Goal: Task Accomplishment & Management: Use online tool/utility

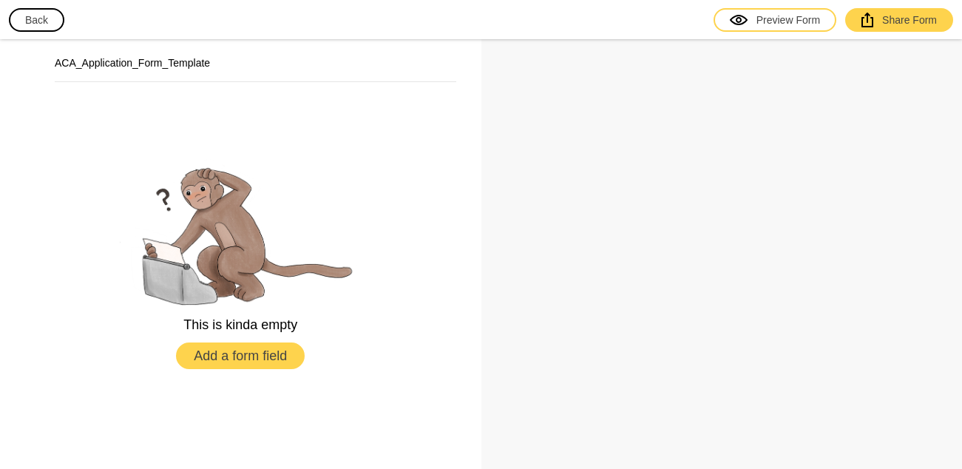
click at [226, 228] on img at bounding box center [240, 232] width 266 height 150
click at [222, 67] on h2 "ACA_Application_Form_Template" at bounding box center [256, 62] width 402 height 15
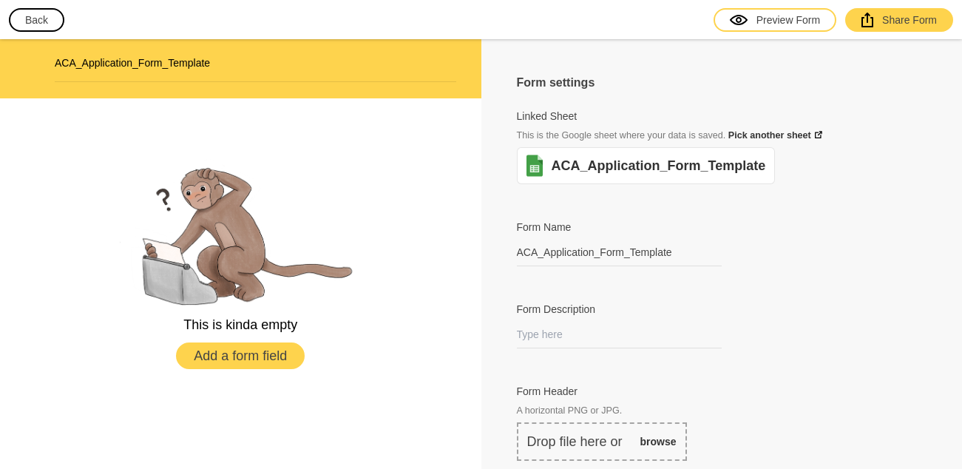
click at [29, 23] on button "Back" at bounding box center [36, 20] width 55 height 24
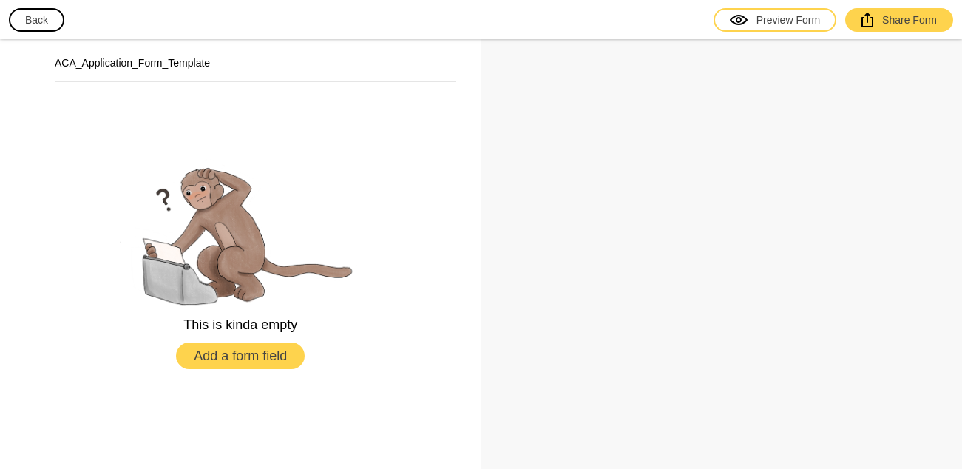
click at [30, 19] on button "Back" at bounding box center [36, 20] width 55 height 24
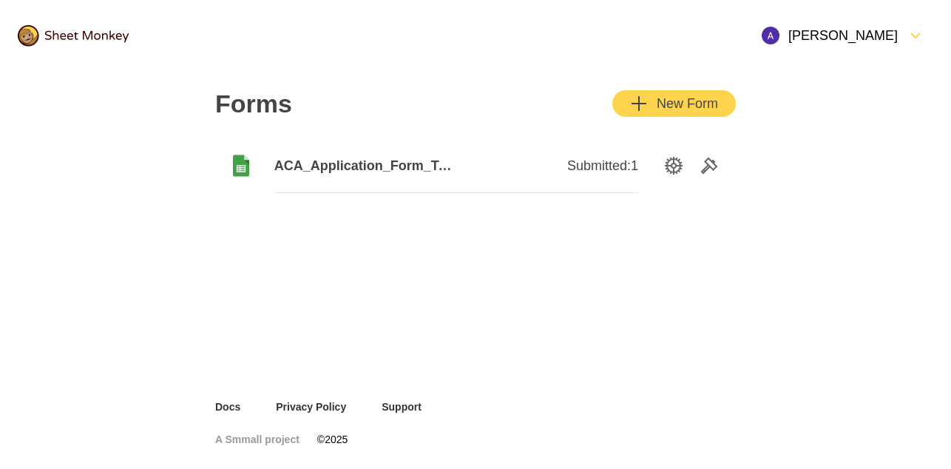
click at [30, 41] on img at bounding box center [73, 35] width 111 height 21
